Goal: Task Accomplishment & Management: Manage account settings

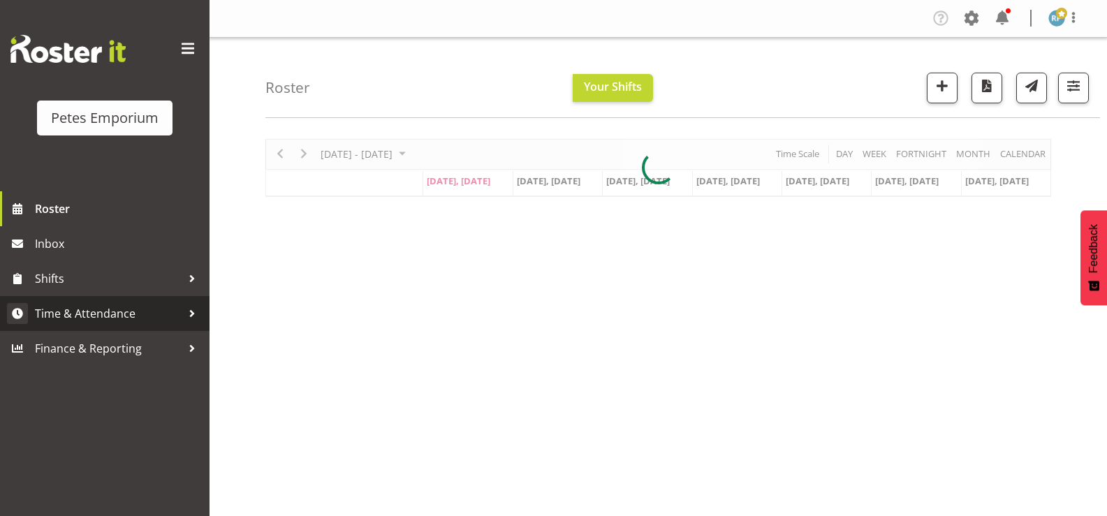
click at [95, 316] on span "Time & Attendance" at bounding box center [108, 313] width 147 height 21
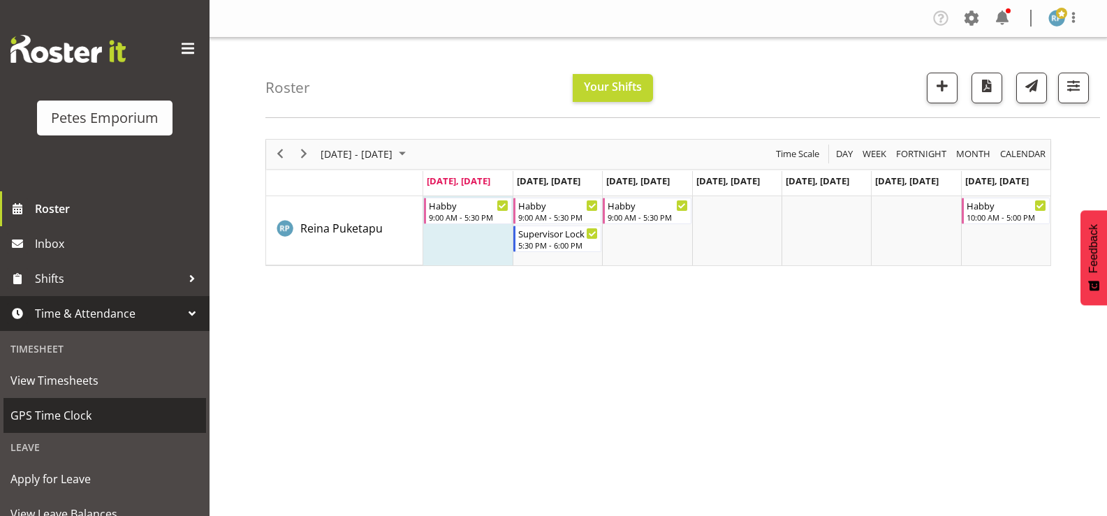
click at [66, 422] on span "GPS Time Clock" at bounding box center [104, 415] width 189 height 21
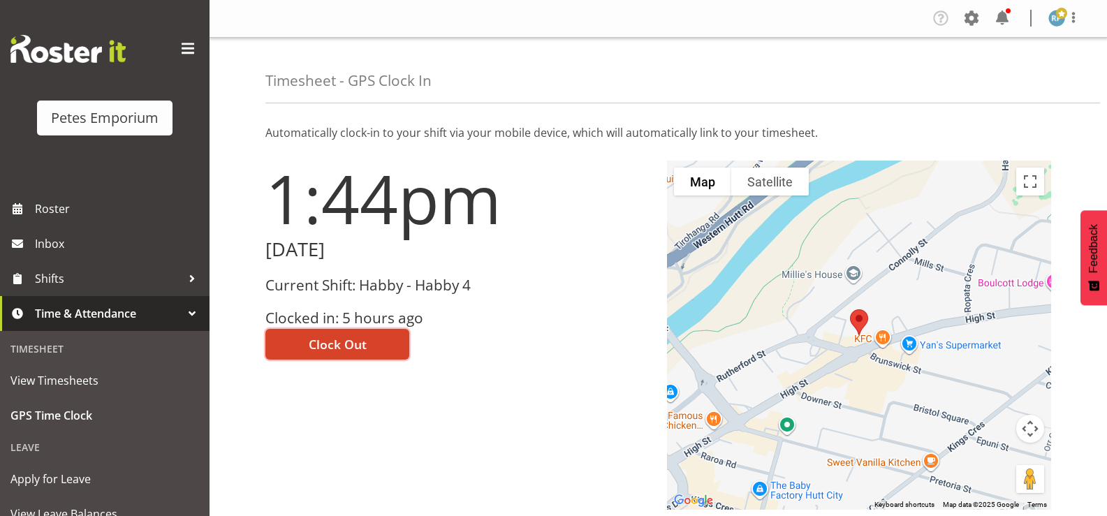
click at [332, 353] on span "Clock Out" at bounding box center [338, 344] width 58 height 18
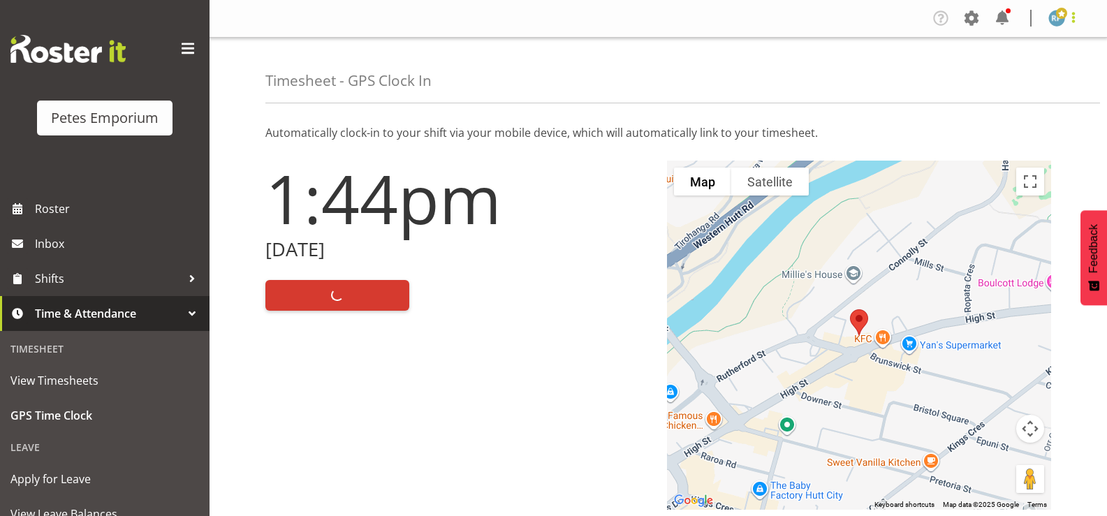
click at [1072, 25] on span at bounding box center [1073, 17] width 17 height 17
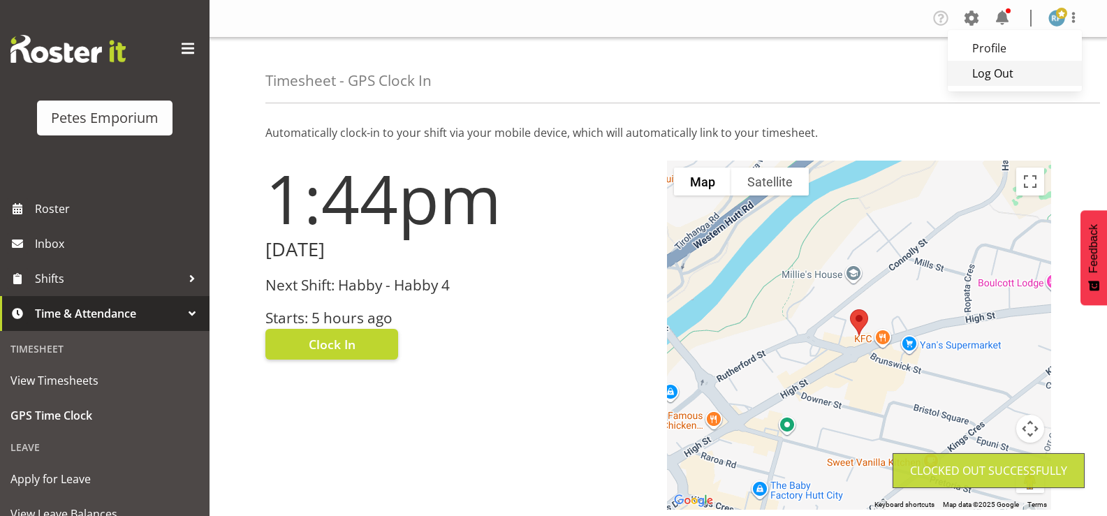
click at [993, 78] on link "Log Out" at bounding box center [1015, 73] width 134 height 25
